Goal: Transaction & Acquisition: Purchase product/service

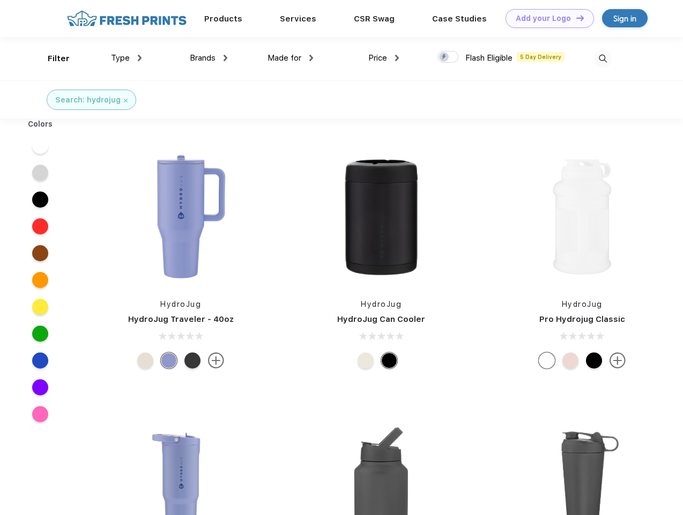
click at [546, 18] on link "Add your Logo Design Tool" at bounding box center [550, 18] width 89 height 19
click at [0, 0] on div "Design Tool" at bounding box center [0, 0] width 0 height 0
click at [576, 18] on link "Add your Logo Design Tool" at bounding box center [550, 18] width 89 height 19
click at [51, 58] on div "Filter" at bounding box center [59, 59] width 22 height 12
click at [127, 58] on span "Type" at bounding box center [120, 58] width 19 height 10
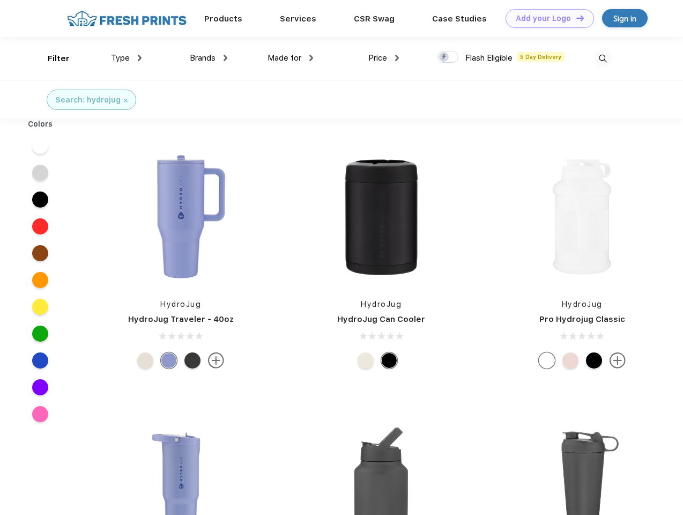
click at [209, 58] on span "Brands" at bounding box center [203, 58] width 26 height 10
click at [291, 58] on span "Made for" at bounding box center [285, 58] width 34 height 10
click at [384, 58] on span "Price" at bounding box center [377, 58] width 19 height 10
click at [448, 57] on div at bounding box center [448, 57] width 21 height 12
click at [445, 57] on input "checkbox" at bounding box center [441, 53] width 7 height 7
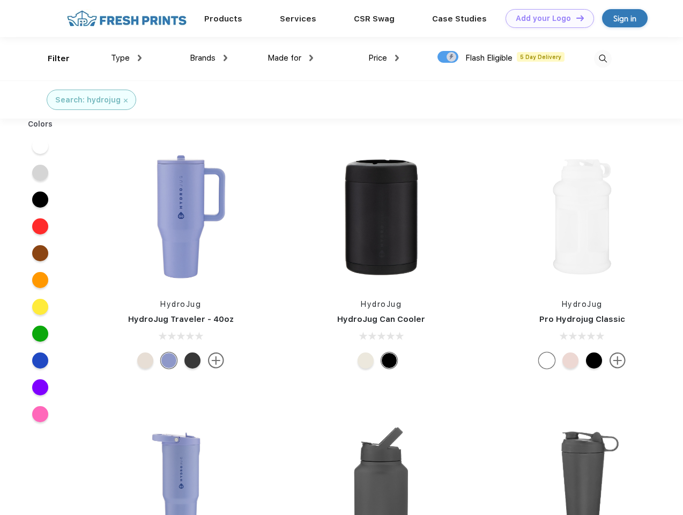
click at [603, 58] on img at bounding box center [603, 59] width 18 height 18
